Goal: Information Seeking & Learning: Learn about a topic

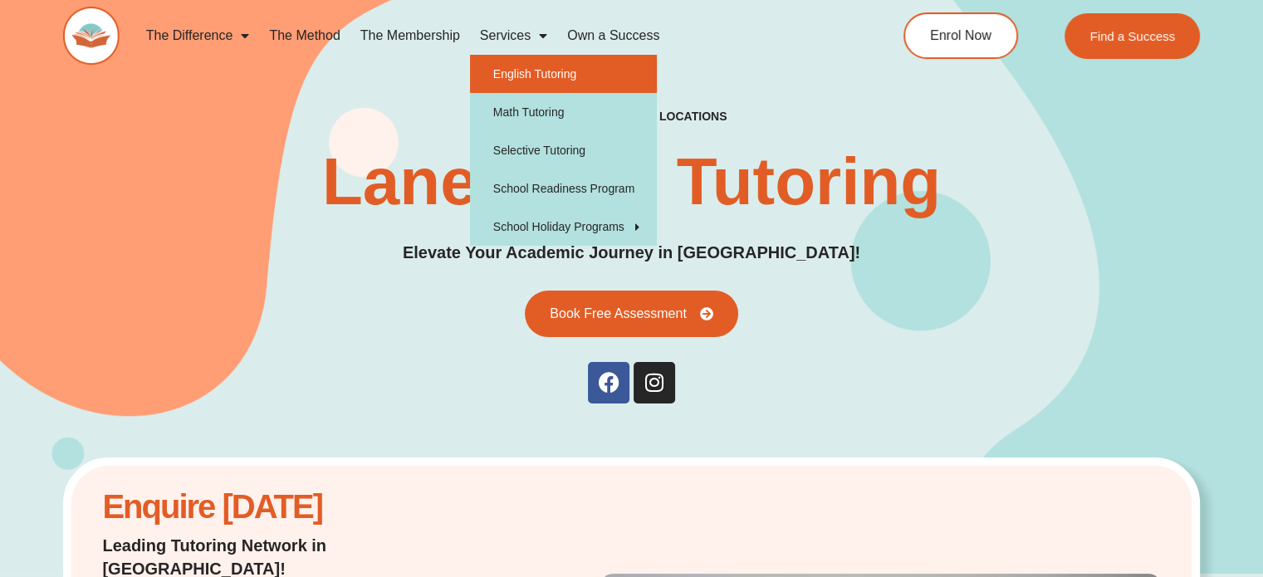
click at [528, 75] on link "English Tutoring" at bounding box center [563, 74] width 187 height 38
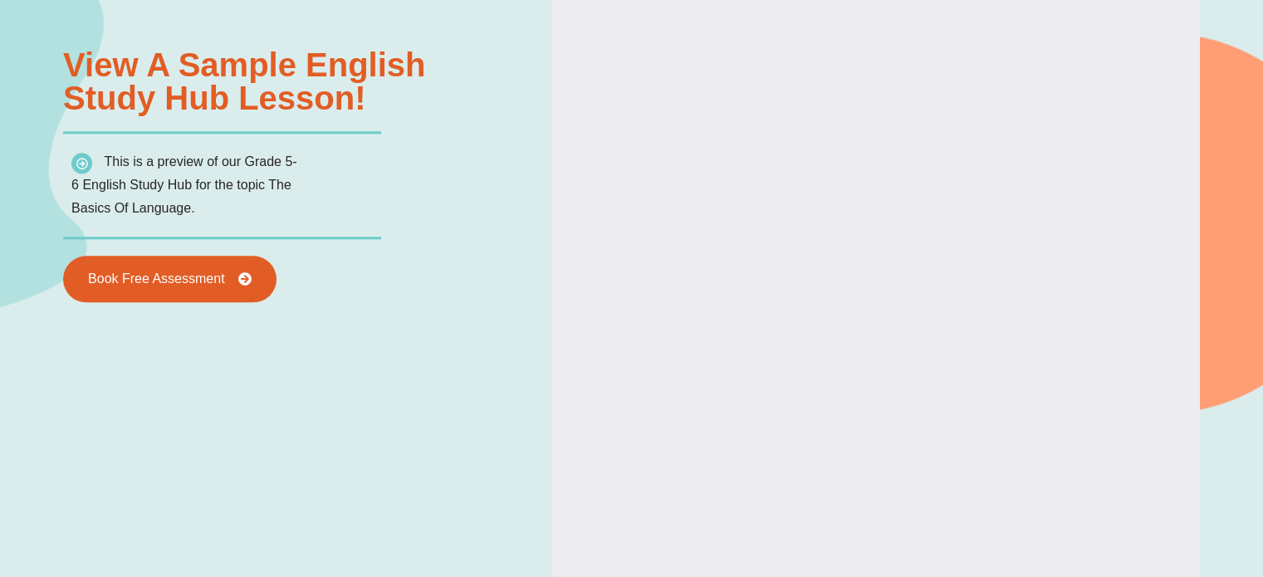
type input "*"
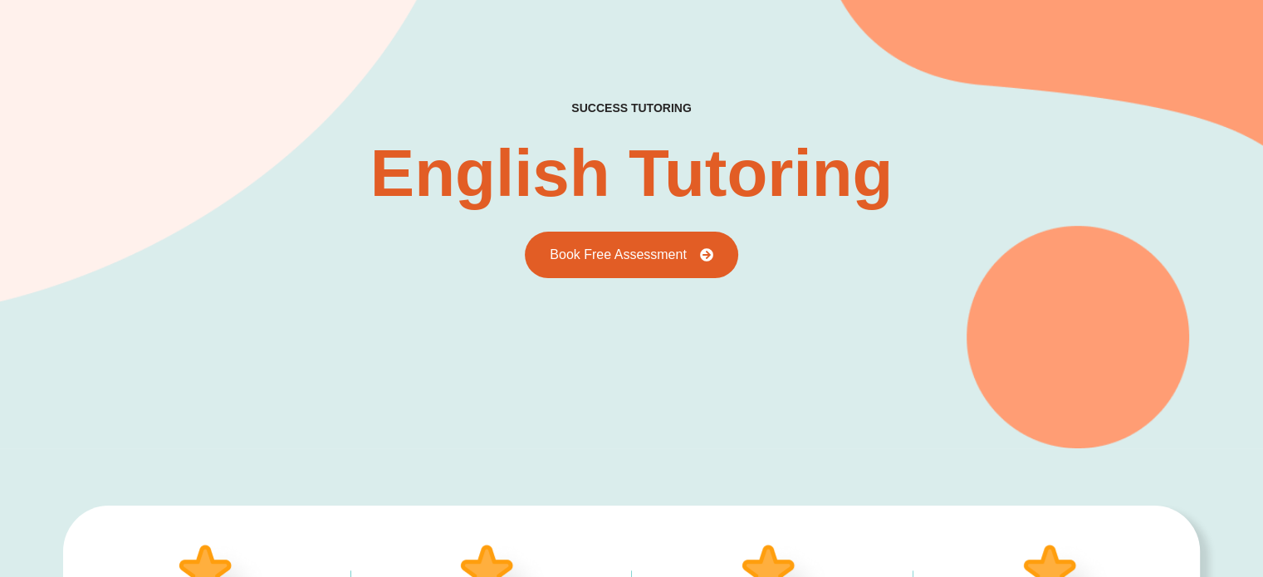
scroll to position [82, 0]
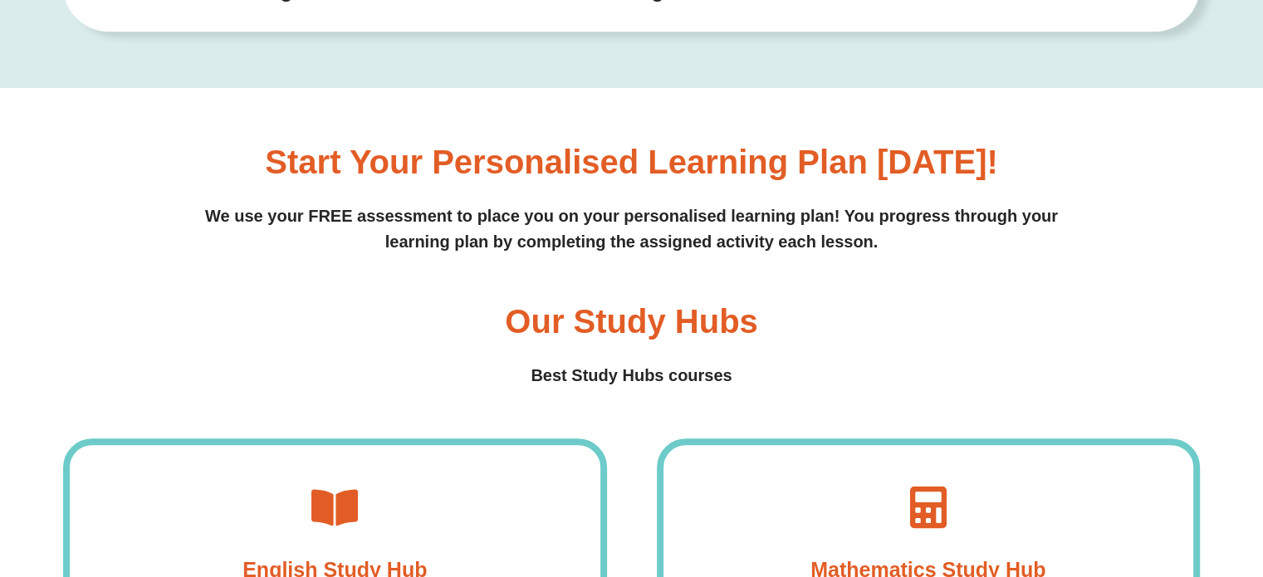
scroll to position [1239, 0]
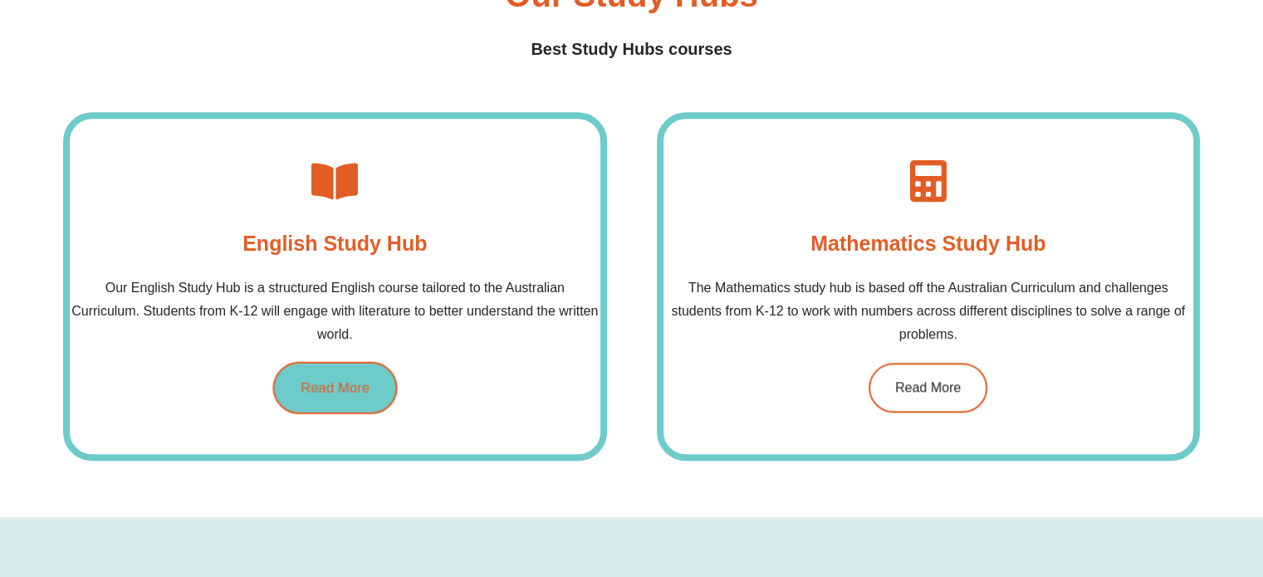
click at [315, 384] on span "Read More" at bounding box center [335, 387] width 69 height 14
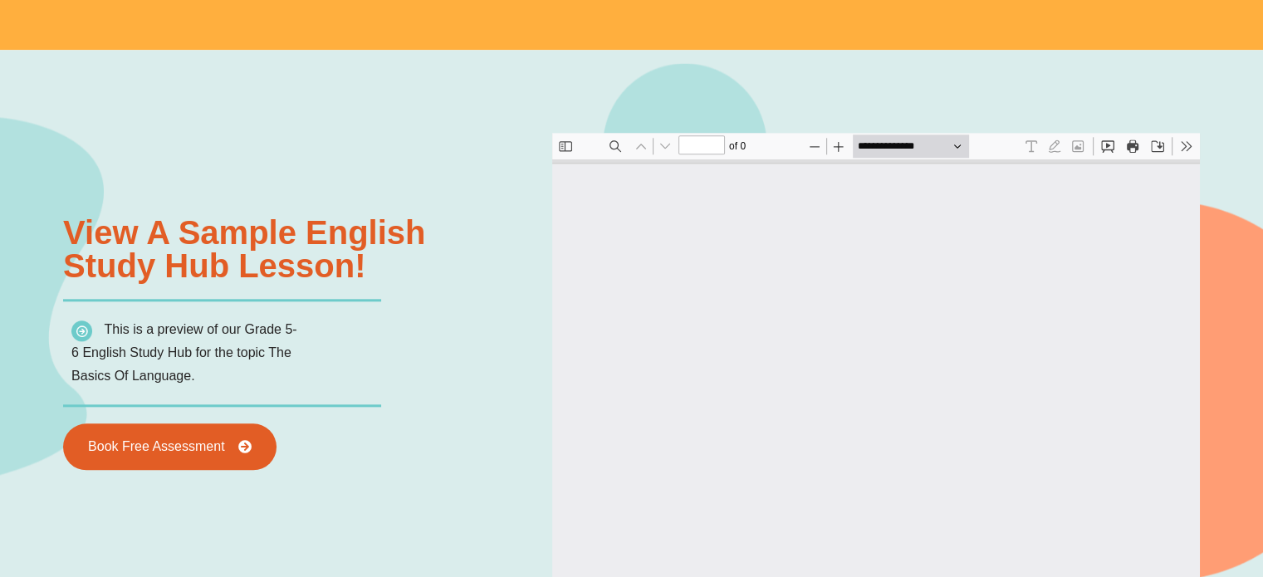
type input "*"
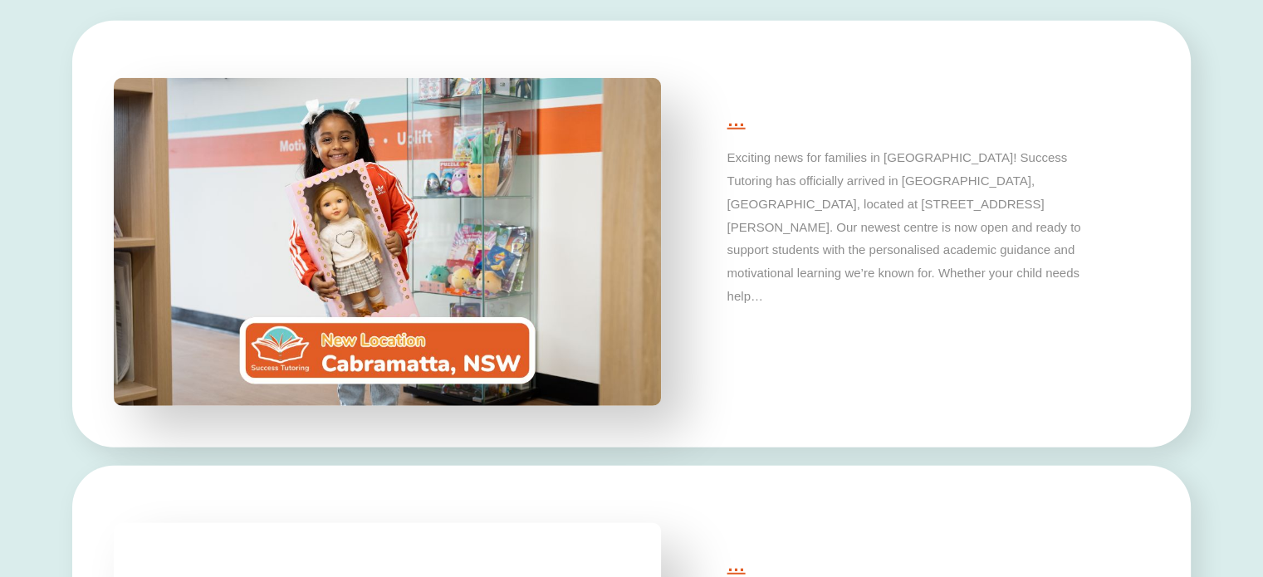
scroll to position [4397, 0]
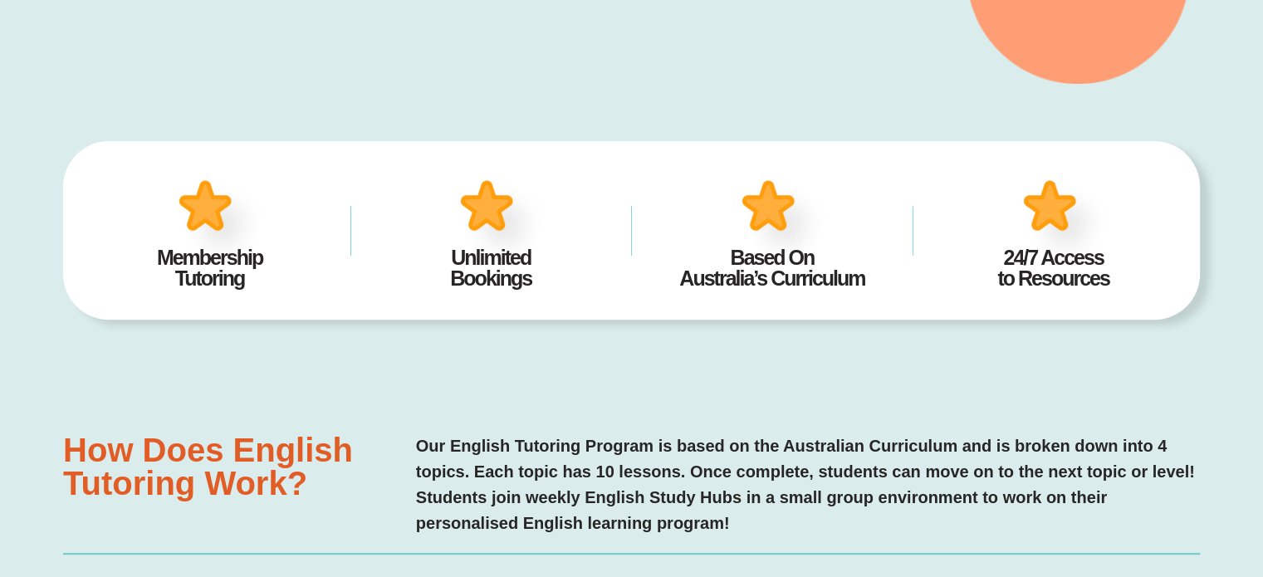
scroll to position [497, 0]
